Goal: Information Seeking & Learning: Learn about a topic

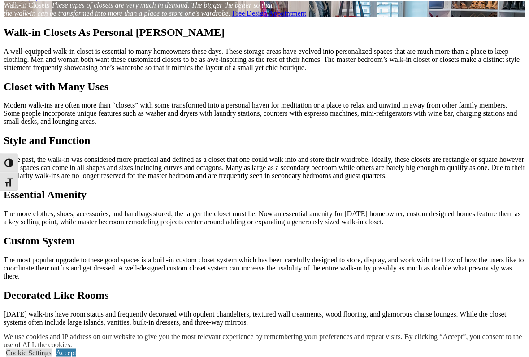
scroll to position [781, 0]
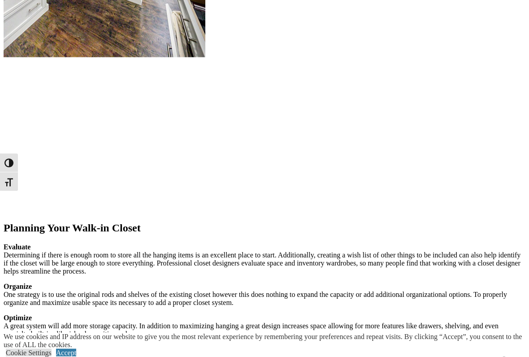
scroll to position [1178, 0]
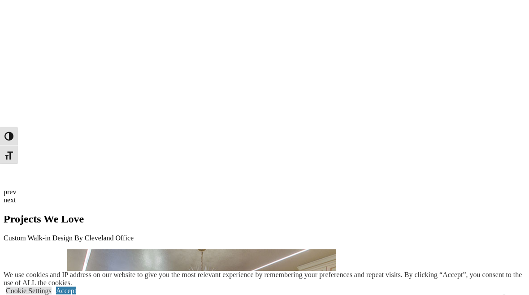
scroll to position [2365, 0]
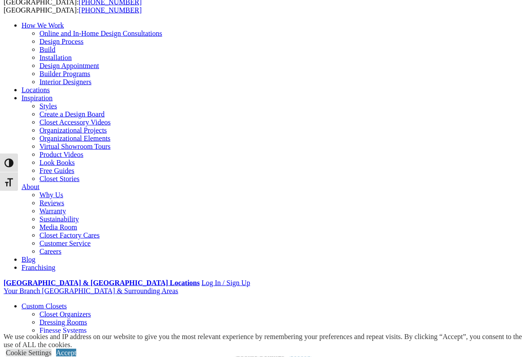
scroll to position [38, 0]
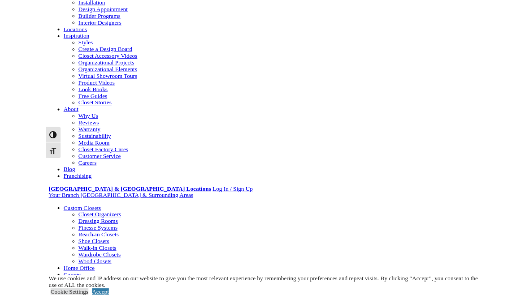
scroll to position [117, 0]
